Goal: Information Seeking & Learning: Find specific fact

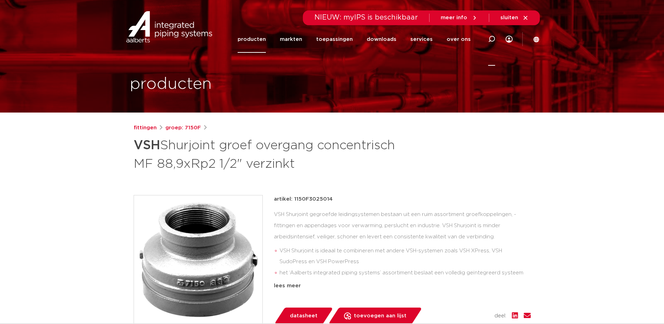
click at [491, 37] on icon at bounding box center [492, 39] width 8 height 8
type input "shurjoint verzinkt"
click button "Zoeken" at bounding box center [0, 0] width 0 height 0
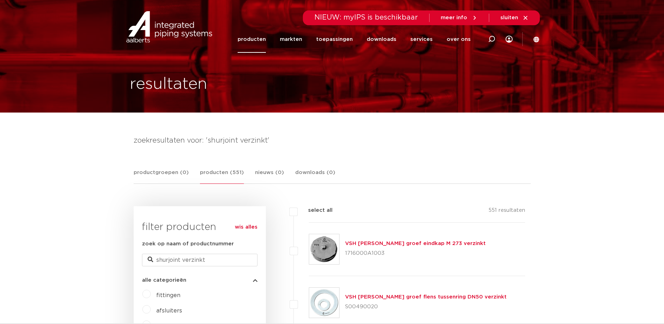
scroll to position [249, 0]
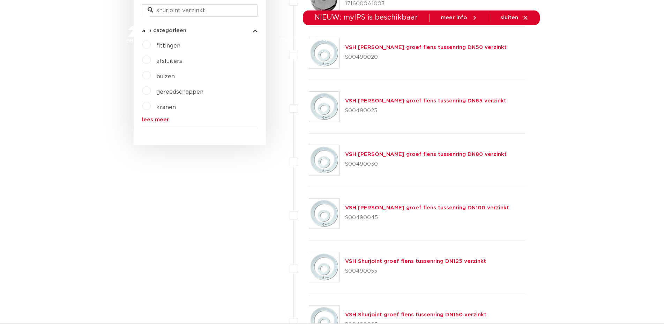
click at [143, 49] on div at bounding box center [170, 26] width 91 height 53
click at [148, 44] on div at bounding box center [170, 26] width 91 height 53
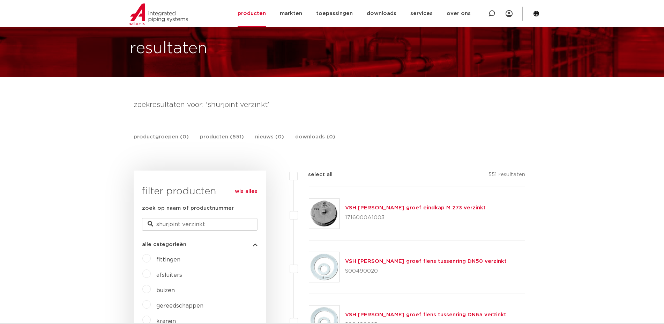
scroll to position [107, 0]
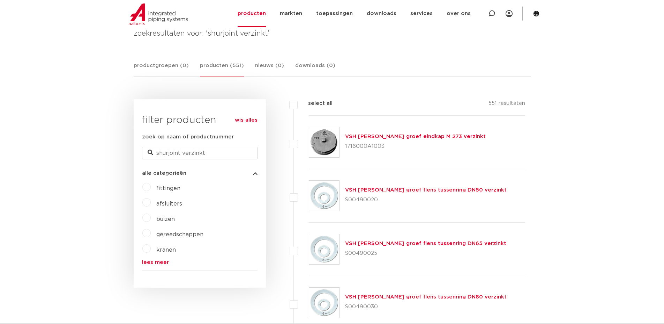
click at [151, 189] on label "fittingen" at bounding box center [166, 186] width 30 height 11
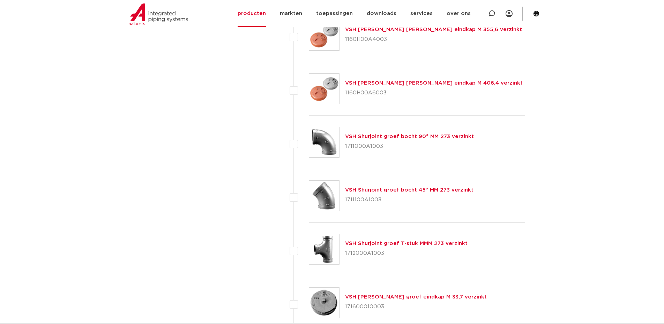
scroll to position [1495, 0]
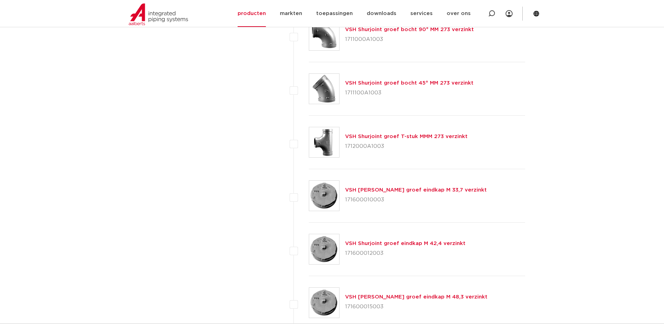
drag, startPoint x: 384, startPoint y: 146, endPoint x: 343, endPoint y: 146, distance: 40.5
click at [343, 146] on div "VSH Shurjoint groef T-stuk MMM 273 verzinkt 1712000A1003" at bounding box center [417, 142] width 217 height 53
copy p "1712000A1003"
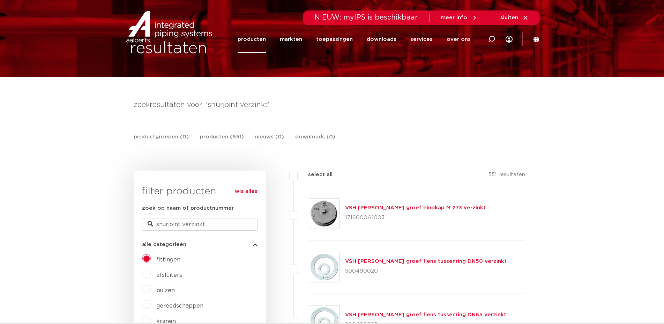
scroll to position [0, 0]
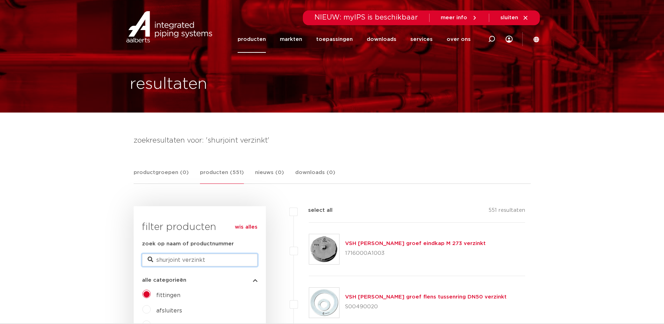
click at [217, 260] on input "shurjoint verzinkt" at bounding box center [200, 259] width 116 height 13
type input "shurjoint verzinkt 3""
click at [213, 262] on input "shurjoint verzinkt 3\&quot;" at bounding box center [200, 259] width 116 height 13
drag, startPoint x: 206, startPoint y: 260, endPoint x: 272, endPoint y: 263, distance: 66.4
click at [258, 263] on input "shurjoint verzinkt 3\&quot;" at bounding box center [200, 259] width 116 height 13
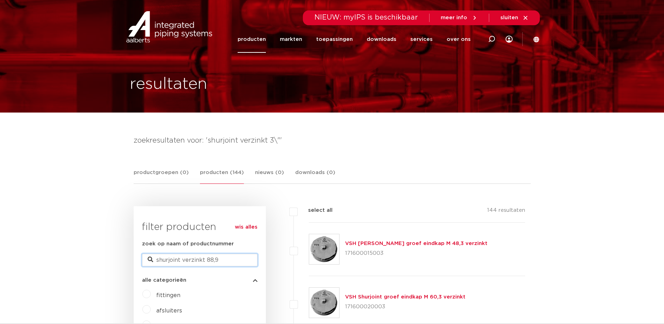
type input "shurjoint verzinkt 88,9"
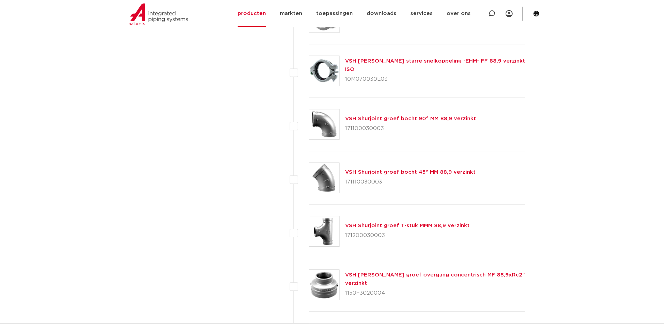
scroll to position [570, 0]
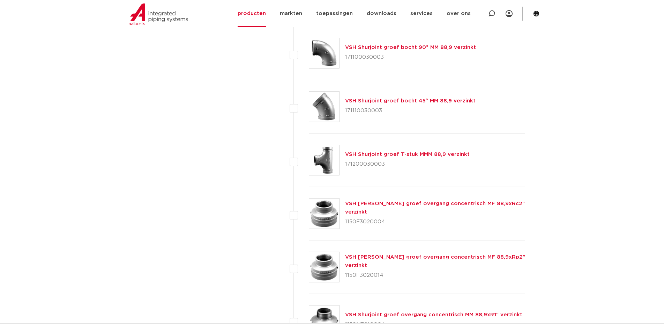
drag, startPoint x: 385, startPoint y: 163, endPoint x: 345, endPoint y: 169, distance: 39.9
click at [345, 169] on p "171200030003" at bounding box center [407, 163] width 125 height 11
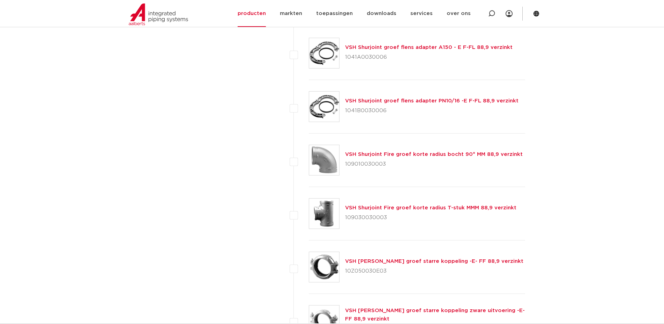
scroll to position [1033, 0]
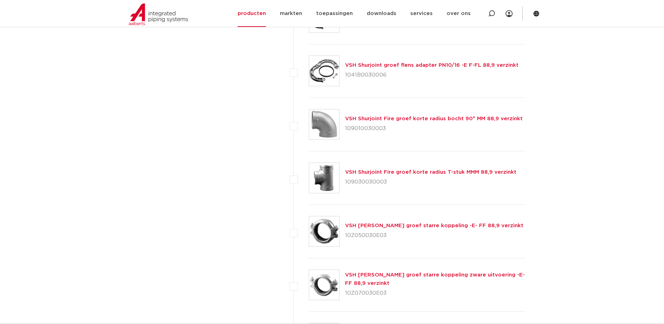
drag, startPoint x: 345, startPoint y: 182, endPoint x: 385, endPoint y: 185, distance: 40.3
click at [385, 185] on p "109030030003" at bounding box center [430, 181] width 171 height 11
copy p "109030030003"
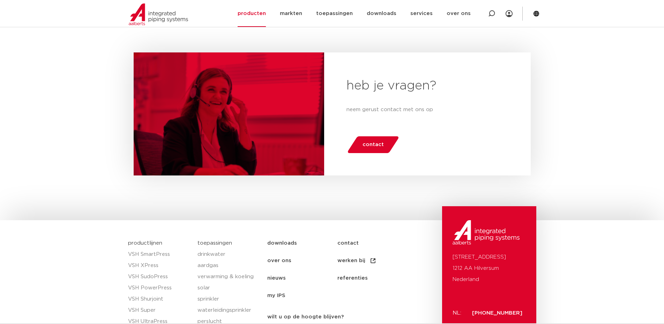
scroll to position [3240, 0]
